Goal: Complete application form

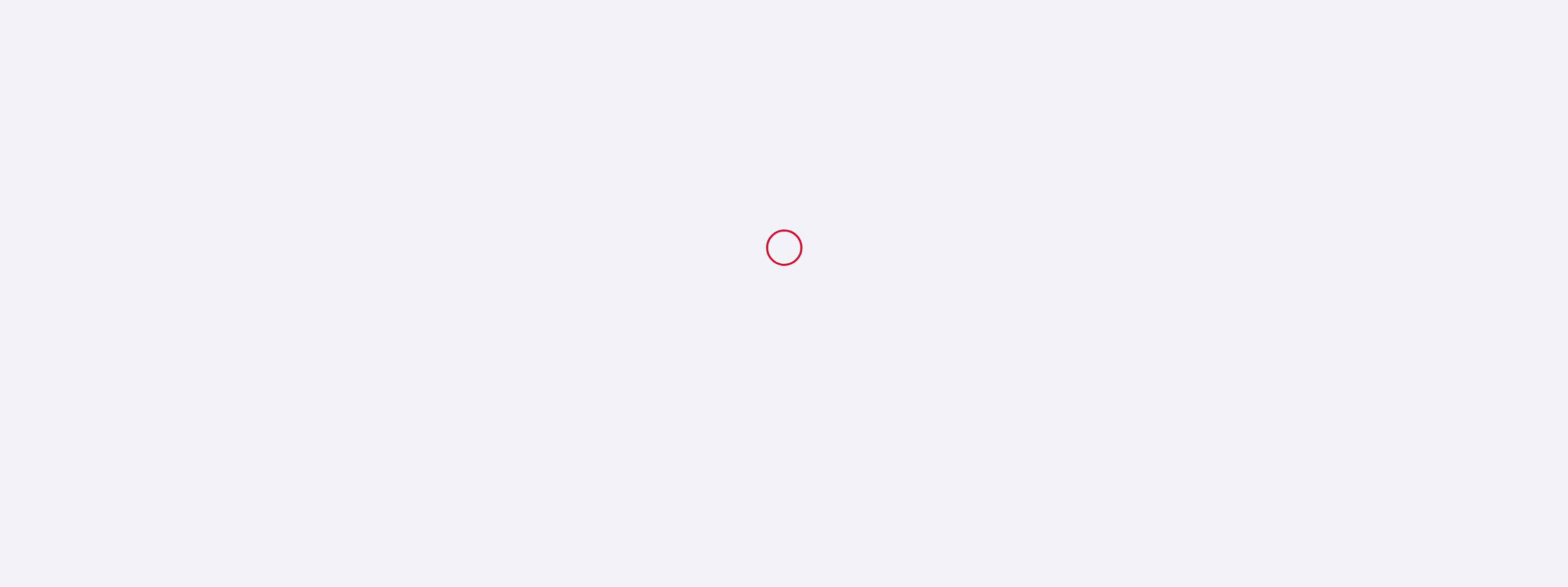
select select
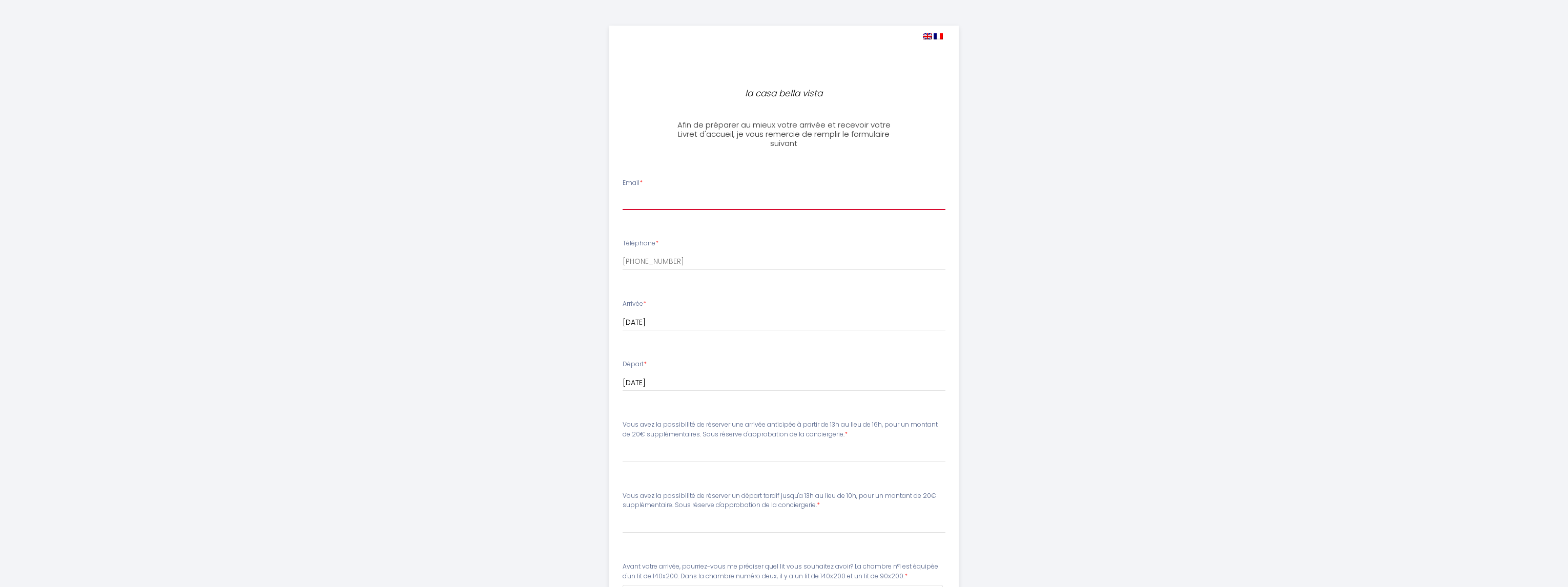
click at [709, 205] on input "Email *" at bounding box center [784, 200] width 323 height 19
type input "Peter@Vielstich.de"
click at [925, 35] on img at bounding box center [927, 36] width 9 height 6
select select
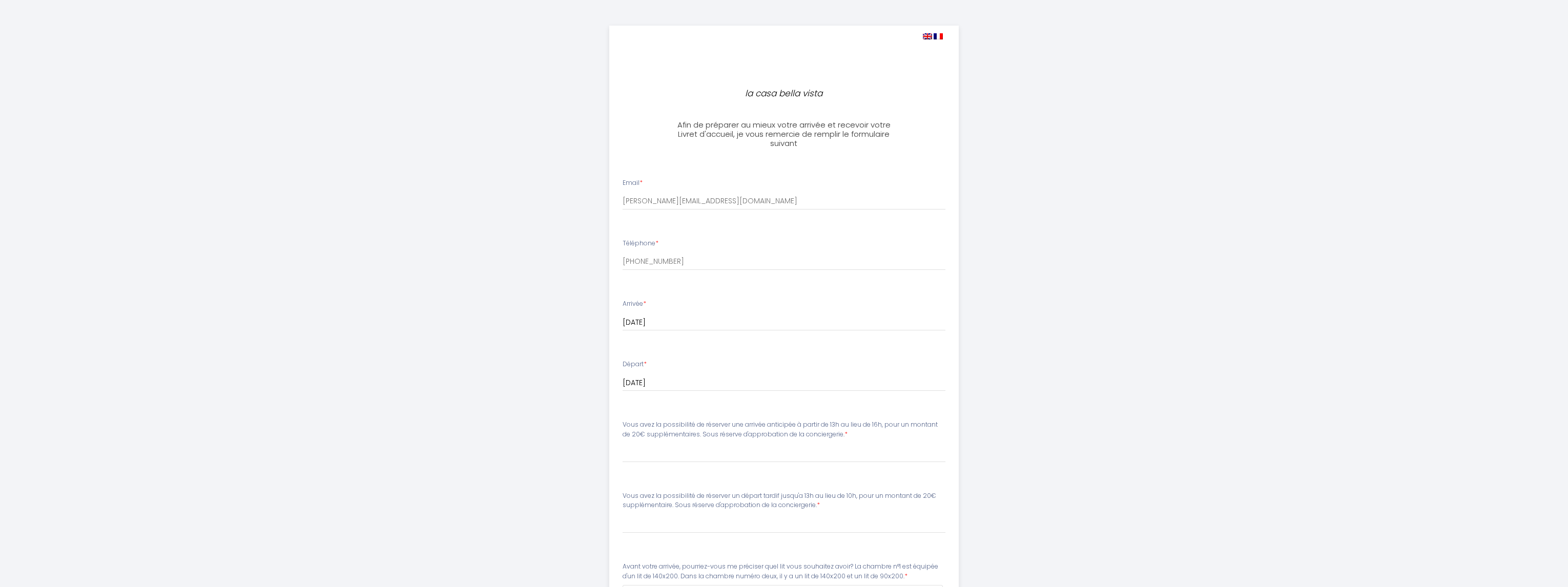
select select
click at [929, 35] on img at bounding box center [927, 36] width 9 height 6
click at [488, 211] on div "la casa bella vista Afin de préparer au mieux votre arrivée et recevoir votre L…" at bounding box center [784, 455] width 1568 height 910
click at [928, 33] on img at bounding box center [927, 36] width 9 height 6
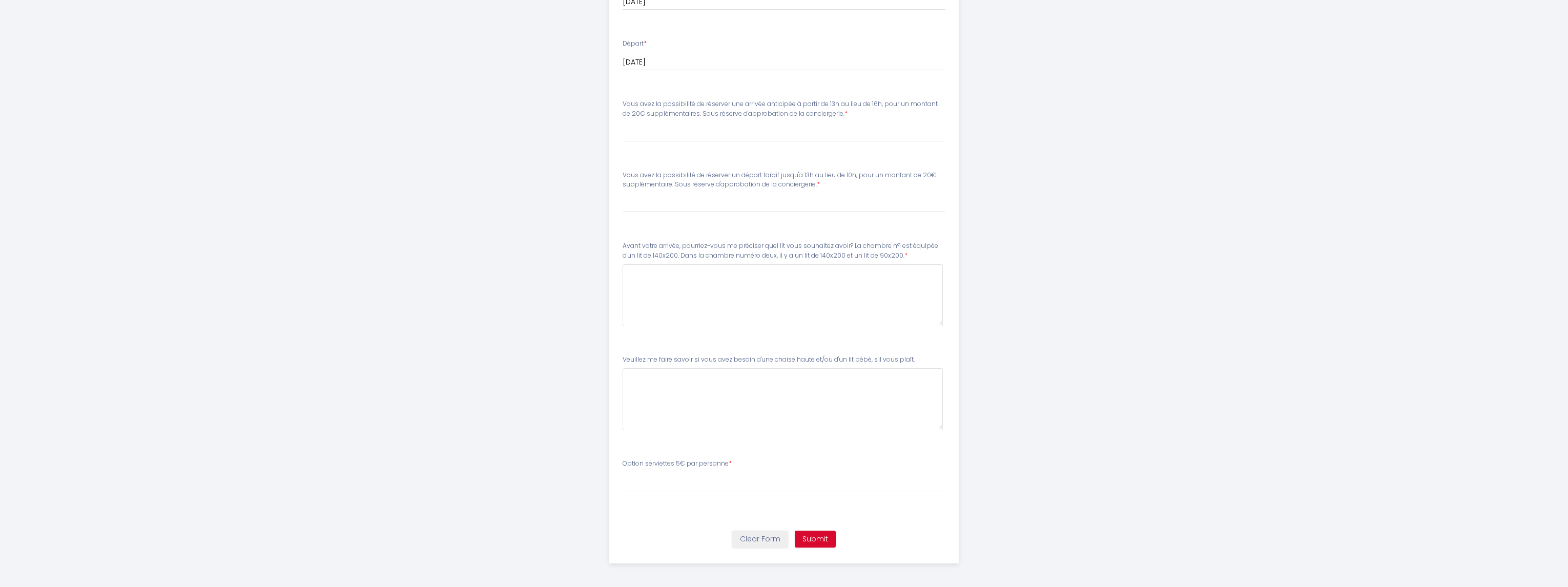
scroll to position [322, 0]
click at [772, 539] on button "Clear Form" at bounding box center [760, 538] width 56 height 17
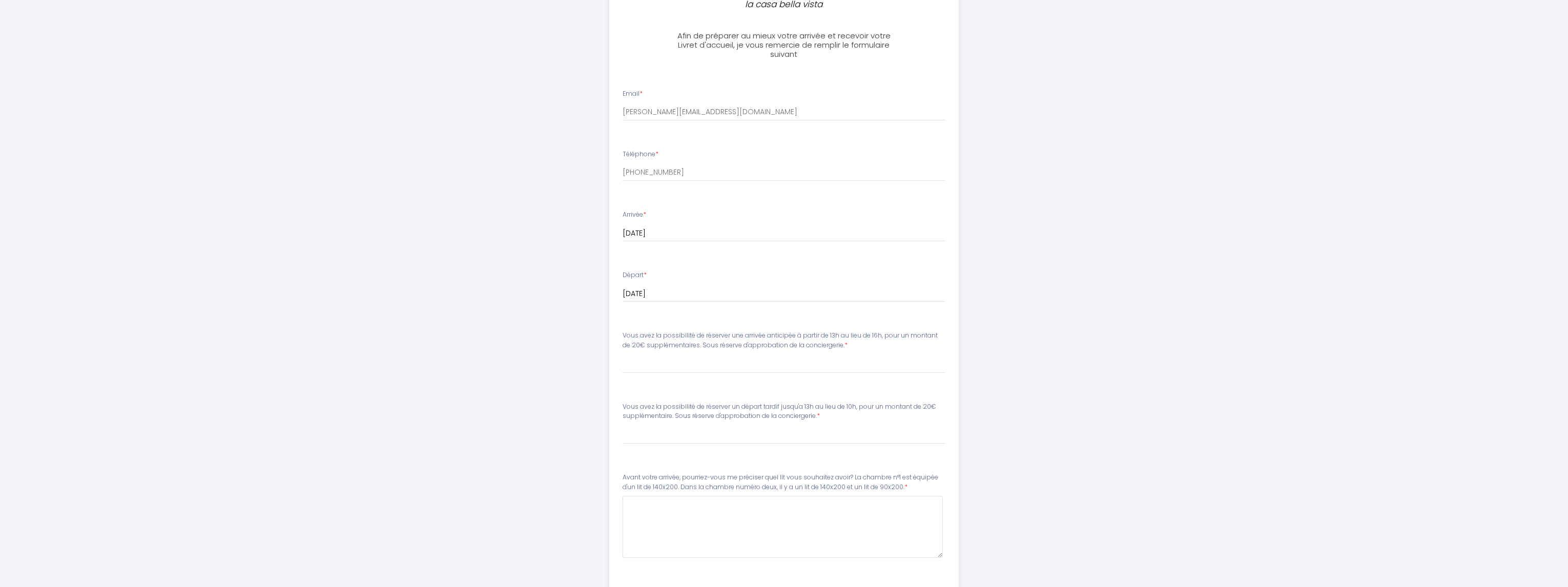
scroll to position [0, 0]
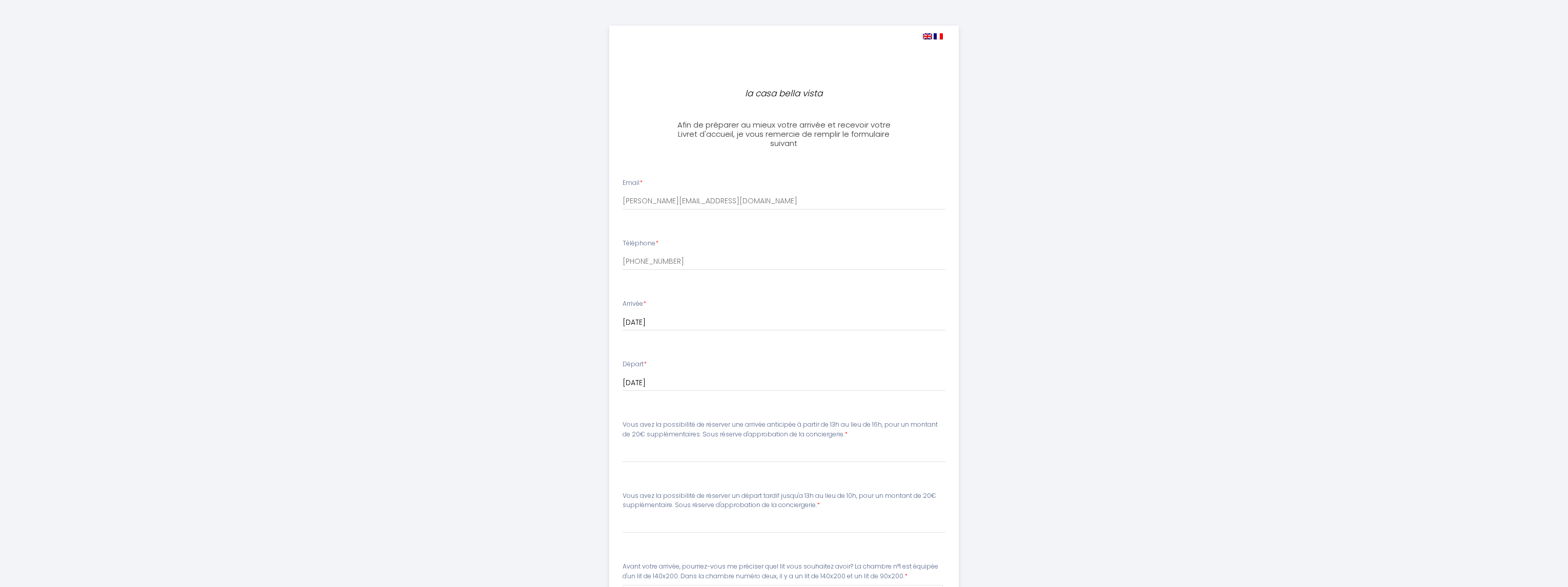
click at [927, 35] on img at bounding box center [927, 36] width 9 height 6
click at [941, 36] on img at bounding box center [938, 36] width 9 height 6
select select
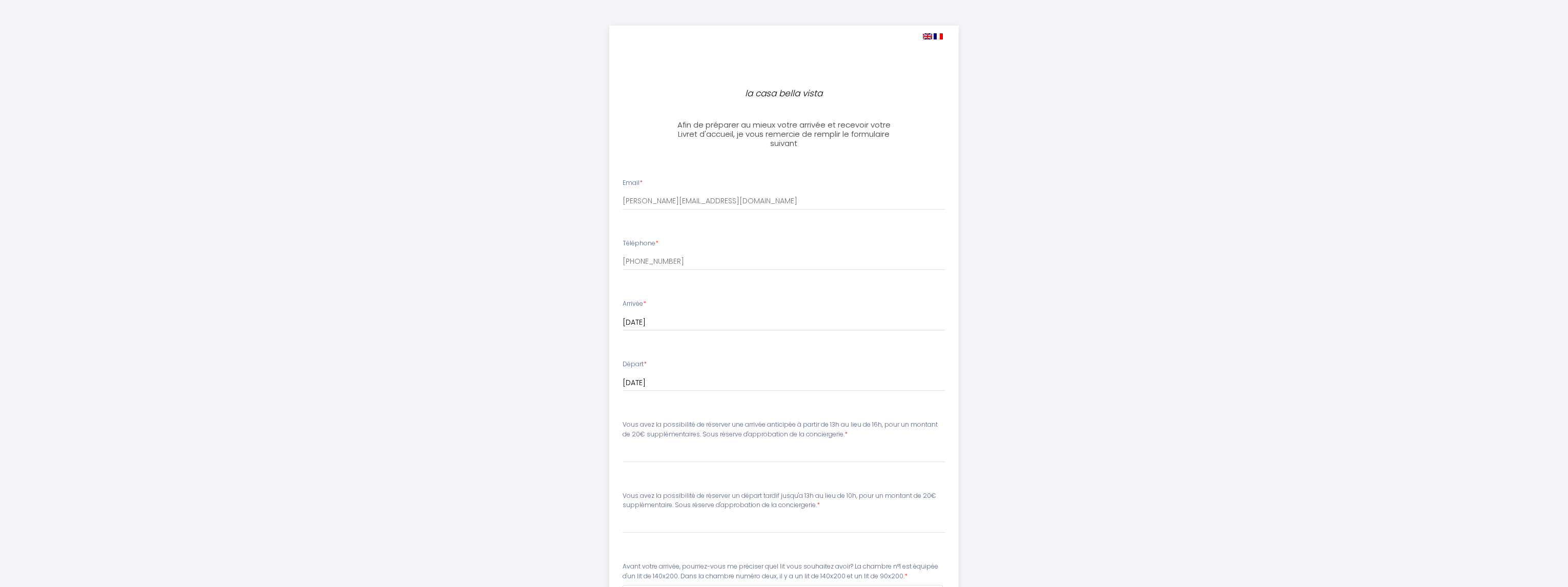
select select
click at [925, 35] on img at bounding box center [927, 36] width 9 height 6
select select
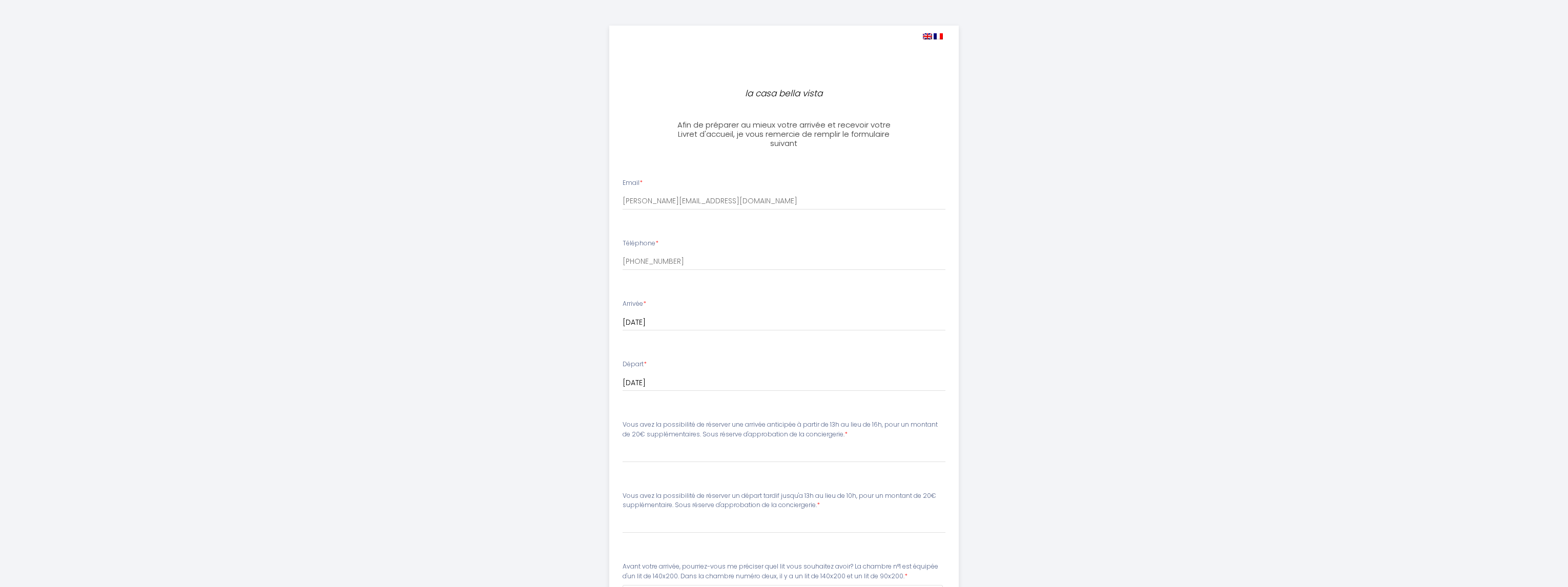
select select
click at [925, 35] on img at bounding box center [927, 36] width 9 height 6
click at [506, 199] on div "la casa bella vista Afin de préparer au mieux votre arrivée et recevoir votre L…" at bounding box center [784, 455] width 1568 height 910
click at [930, 37] on img at bounding box center [927, 36] width 9 height 6
select select
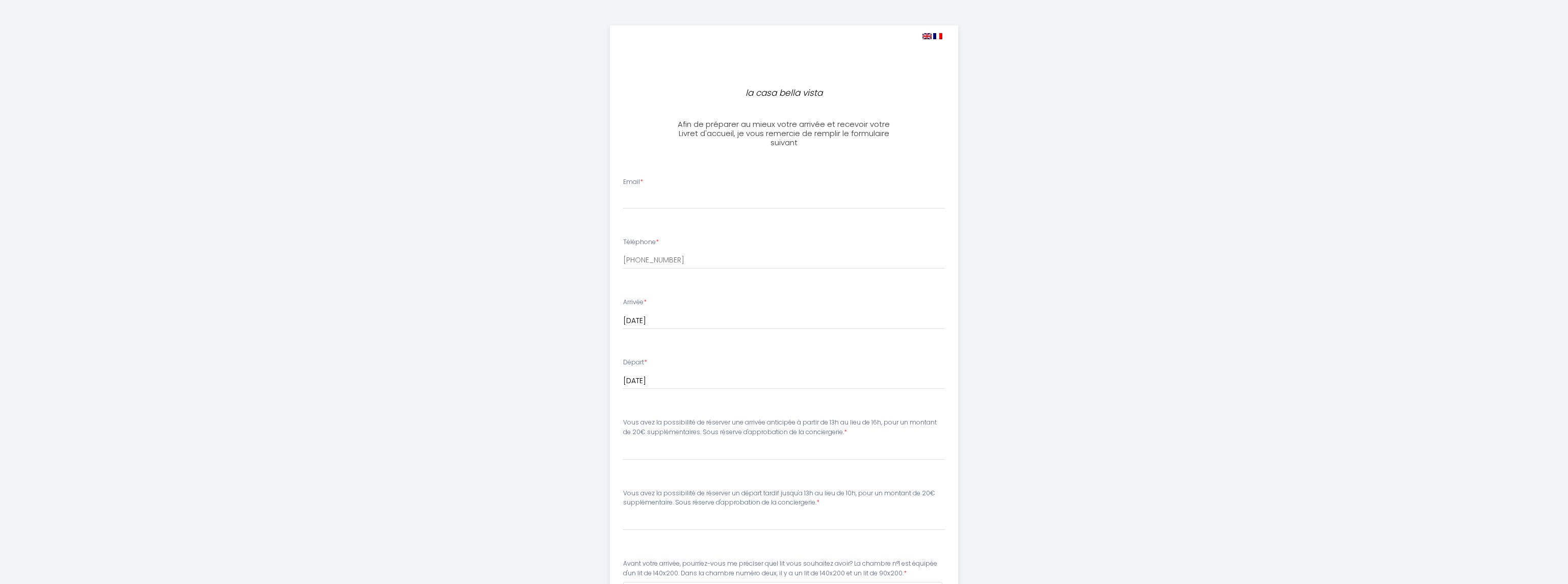
select select
click at [919, 36] on img at bounding box center [922, 36] width 9 height 6
select select
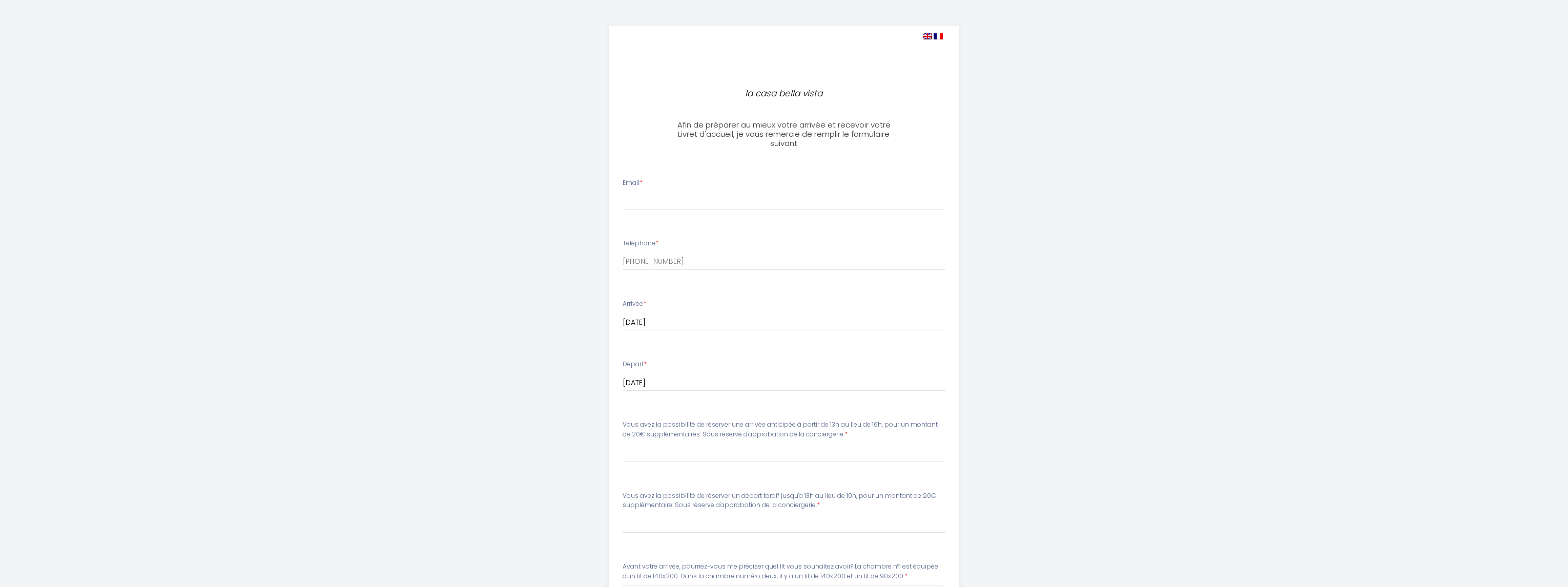
select select
click at [925, 37] on img at bounding box center [927, 36] width 9 height 6
click at [925, 35] on img at bounding box center [927, 36] width 9 height 6
click at [936, 35] on img at bounding box center [938, 36] width 9 height 6
select select
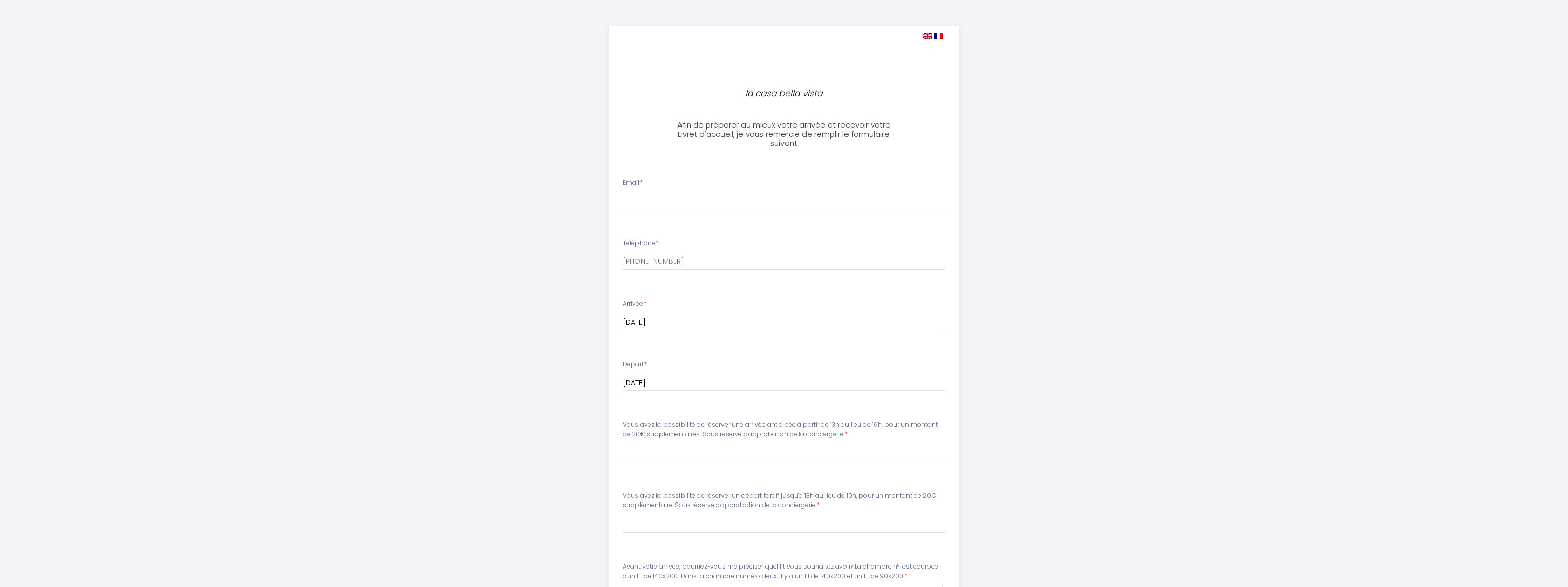
select select
